Goal: Task Accomplishment & Management: Manage account settings

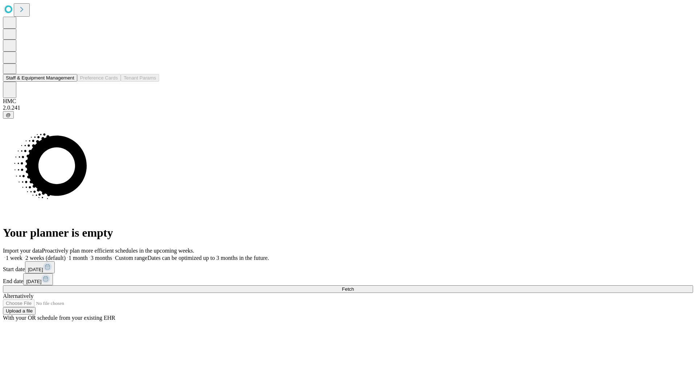
click at [69, 82] on button "Staff & Equipment Management" at bounding box center [40, 78] width 74 height 8
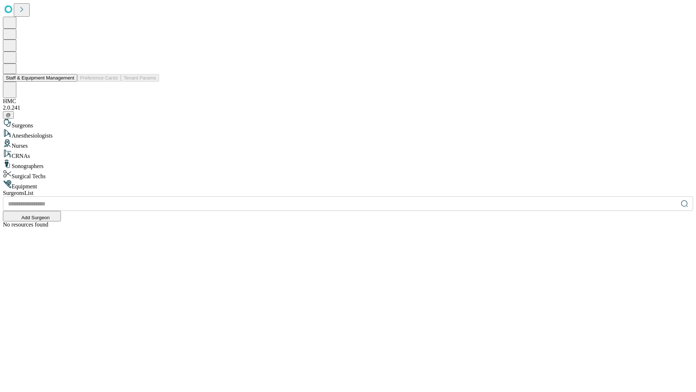
click at [69, 82] on button "Staff & Equipment Management" at bounding box center [40, 78] width 74 height 8
